Goal: Transaction & Acquisition: Subscribe to service/newsletter

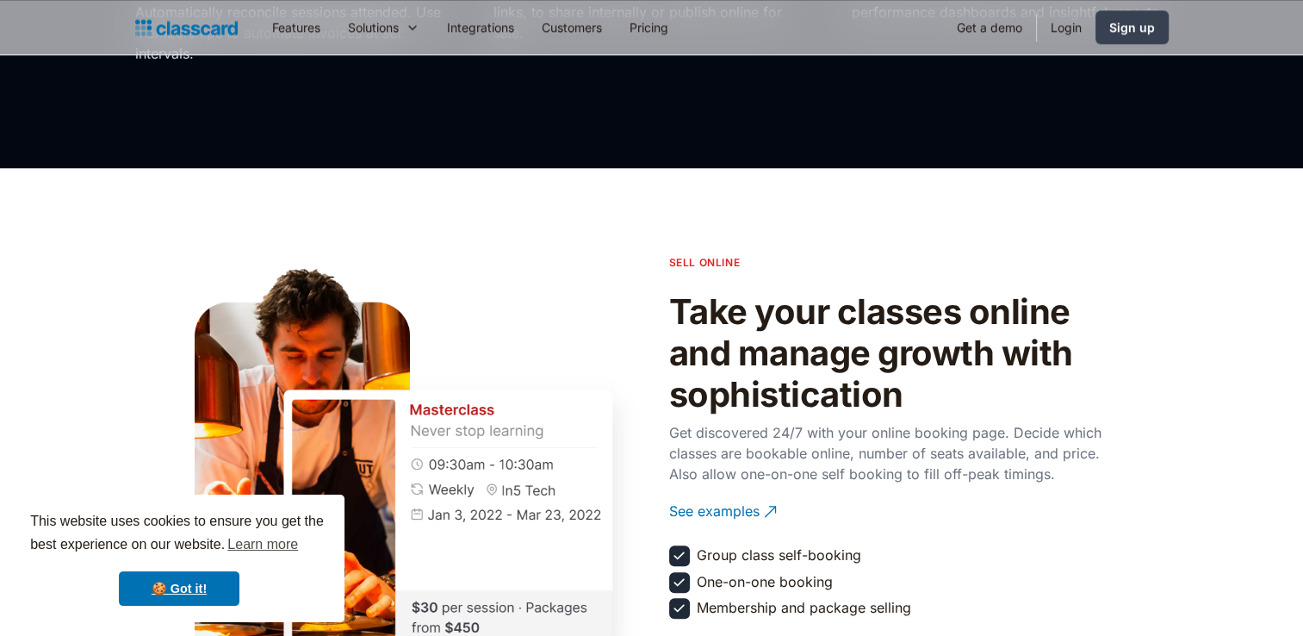
scroll to position [1726, 0]
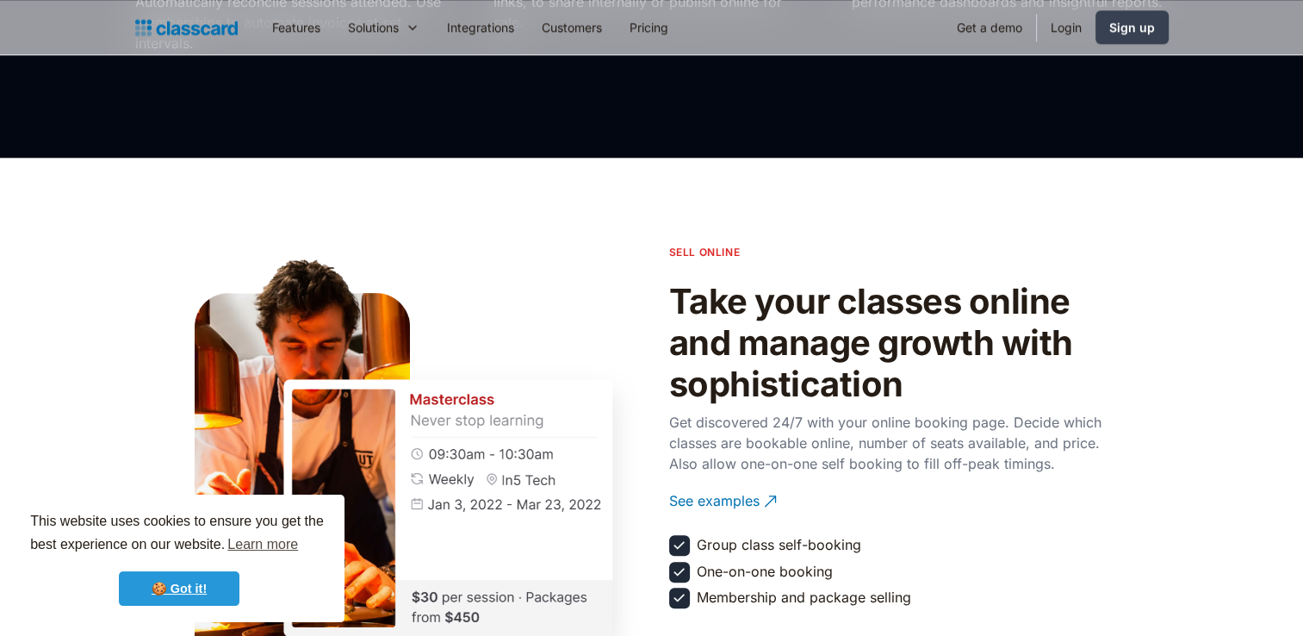
click at [210, 581] on link "🍪 Got it!" at bounding box center [179, 588] width 121 height 34
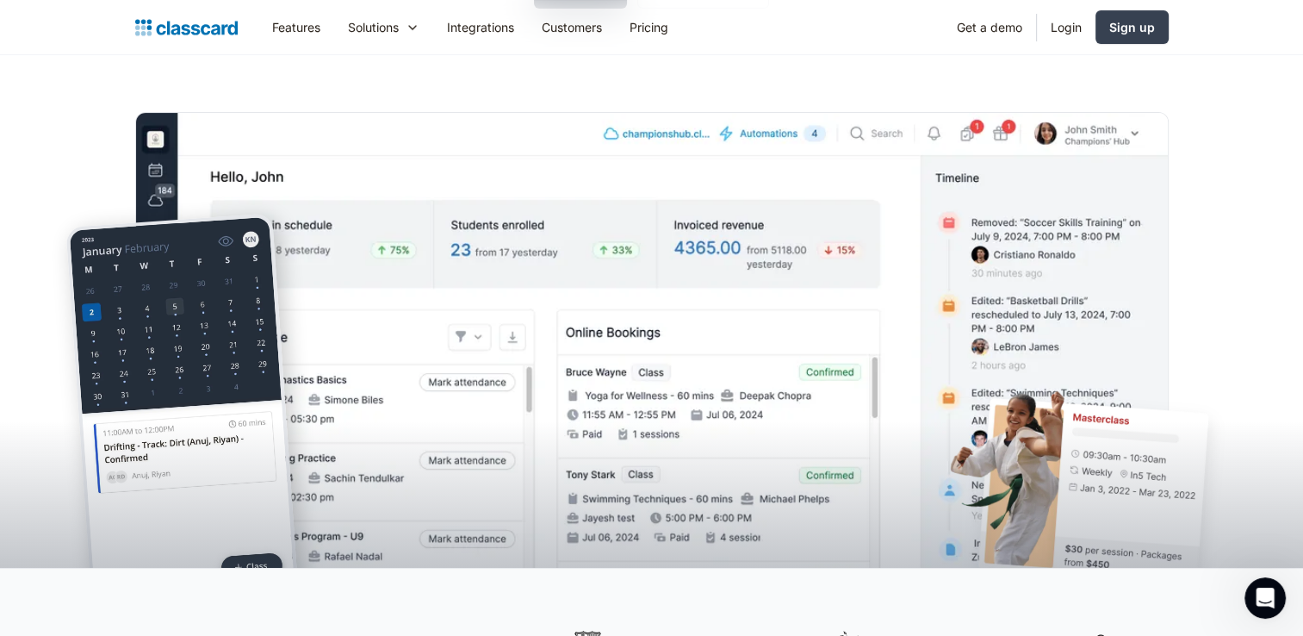
scroll to position [0, 0]
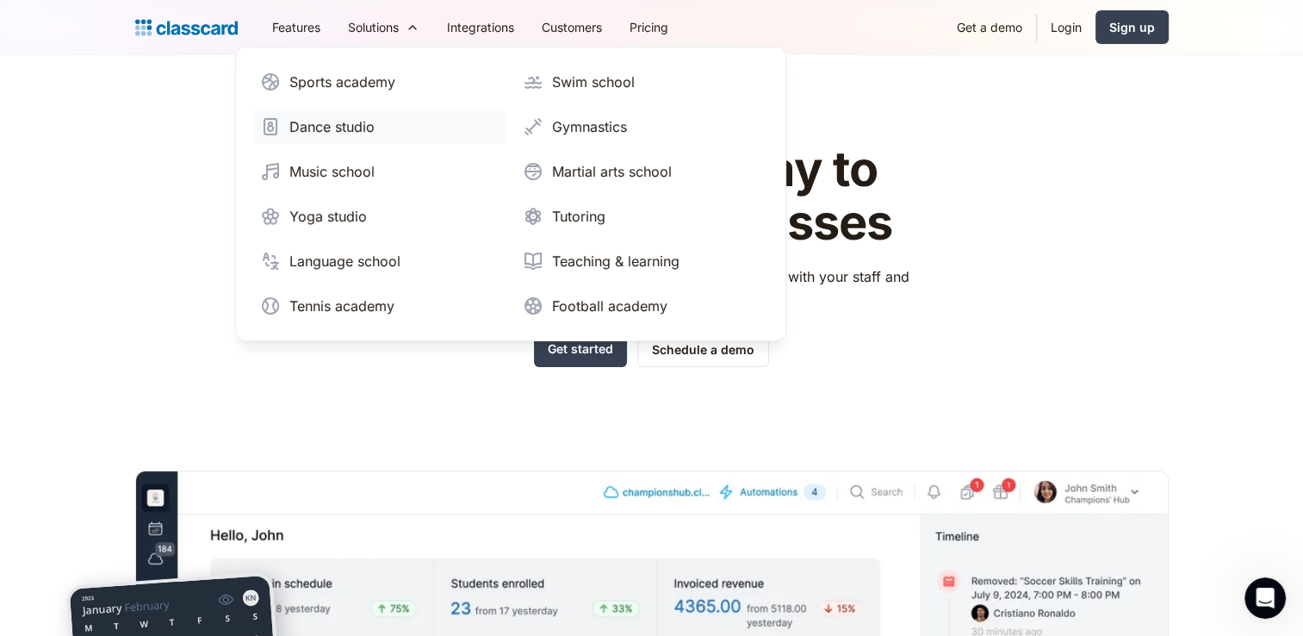
click at [354, 134] on div "Dance studio" at bounding box center [331, 126] width 85 height 21
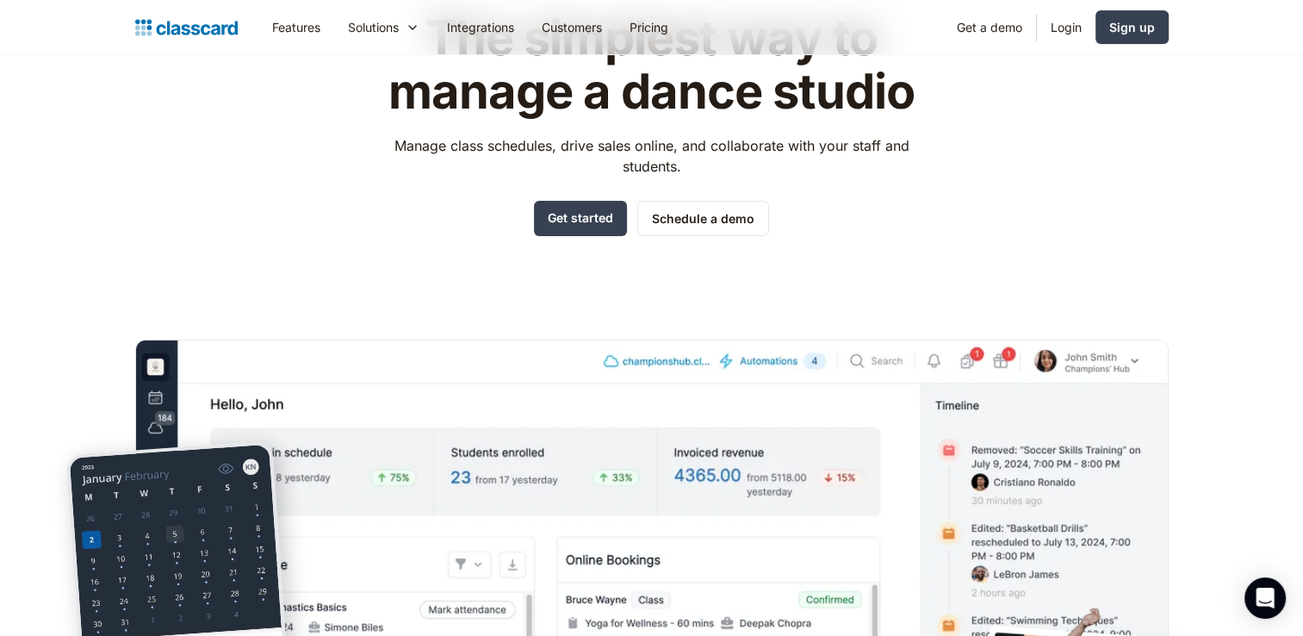
scroll to position [129, 0]
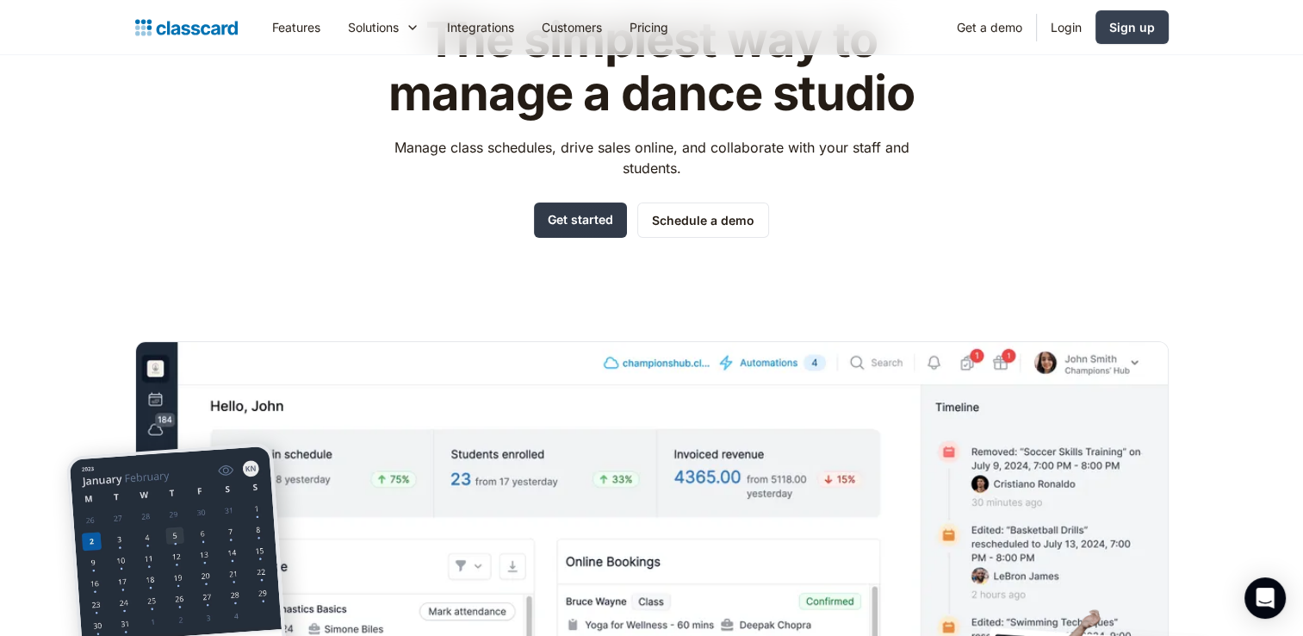
click at [580, 231] on link "Get started" at bounding box center [580, 219] width 93 height 35
